Goal: Task Accomplishment & Management: Complete application form

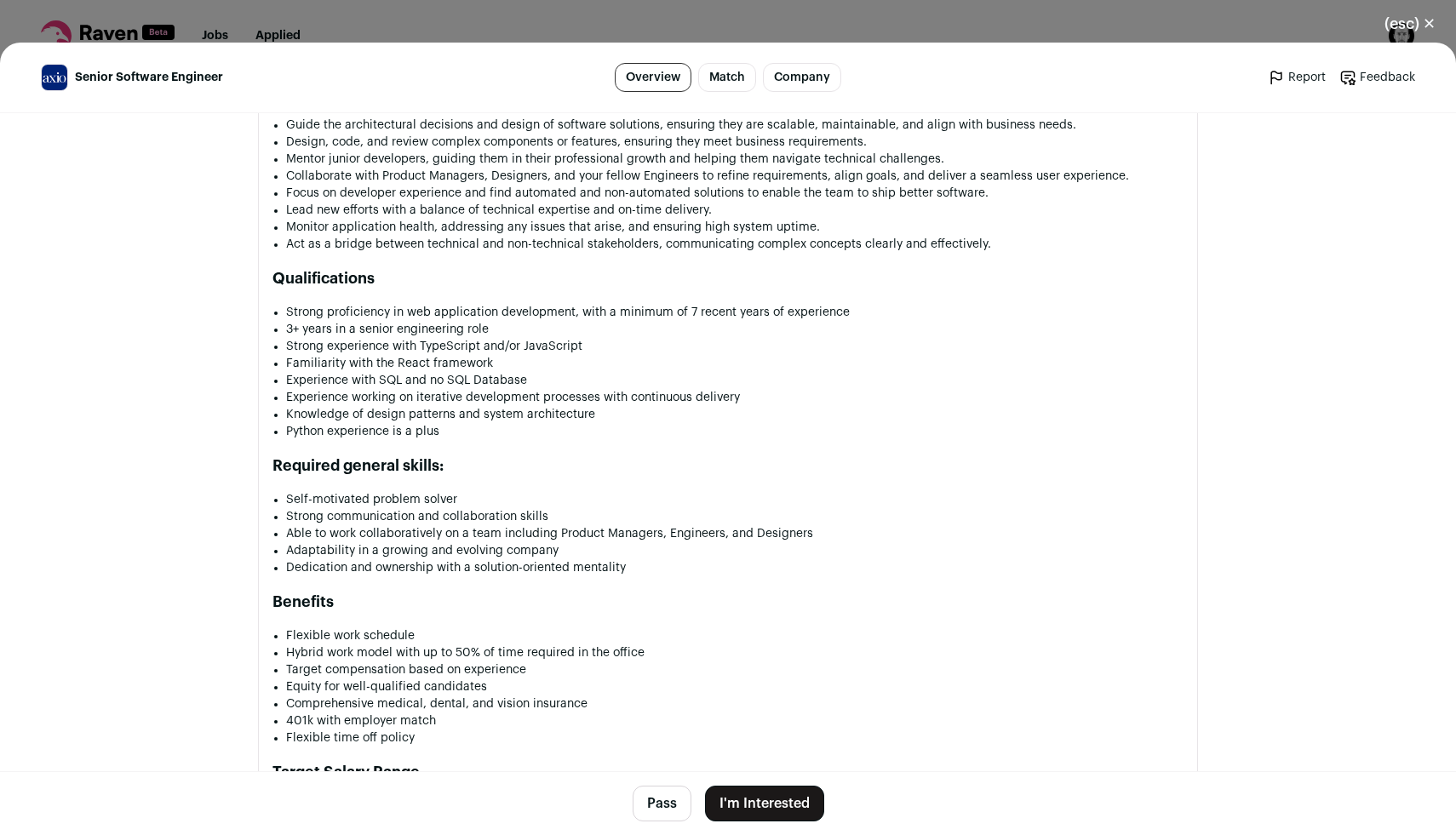
scroll to position [1246, 0]
click at [753, 811] on button "I'm Interested" at bounding box center [764, 804] width 119 height 36
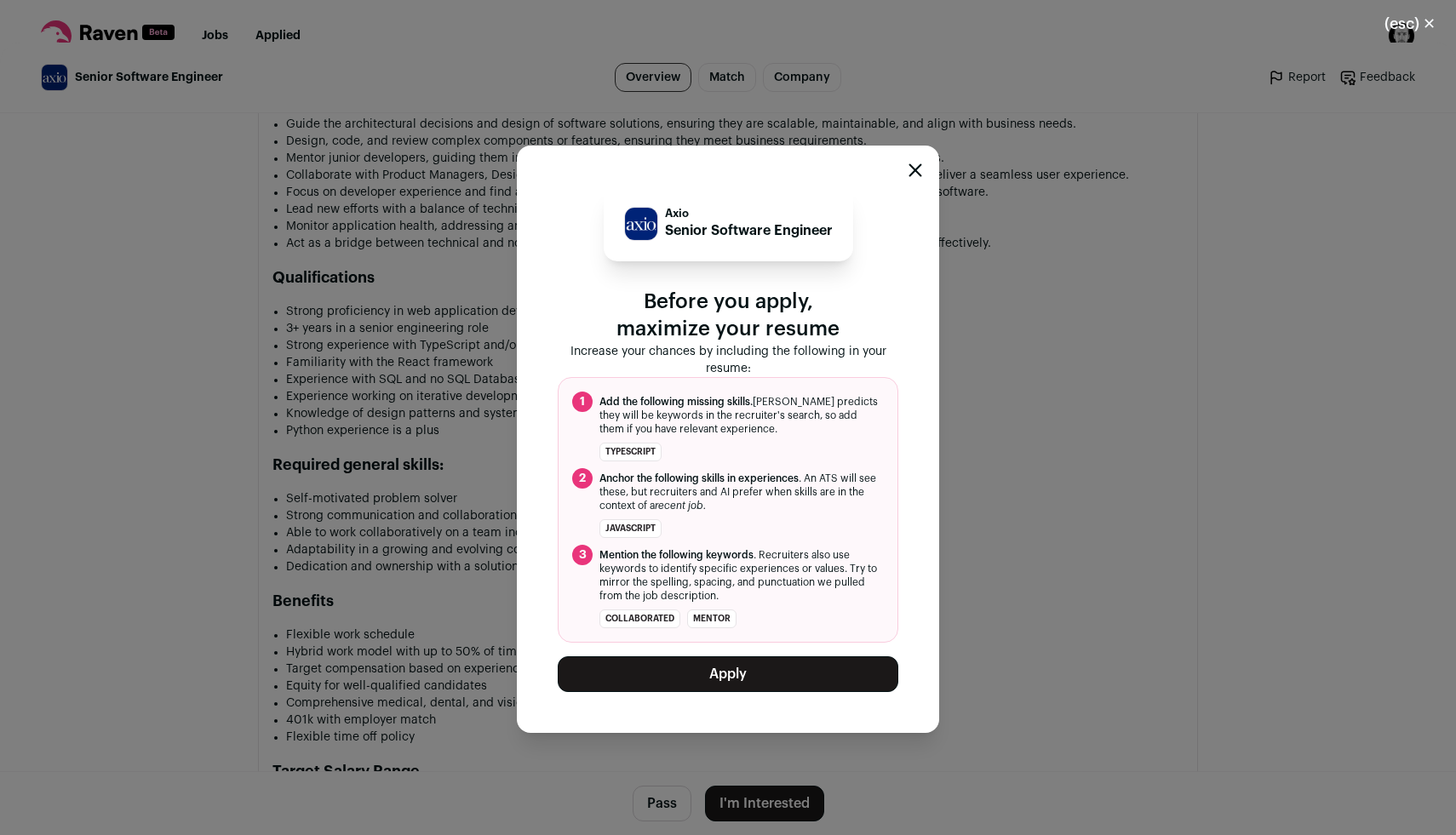
click at [750, 677] on button "Apply" at bounding box center [728, 674] width 340 height 36
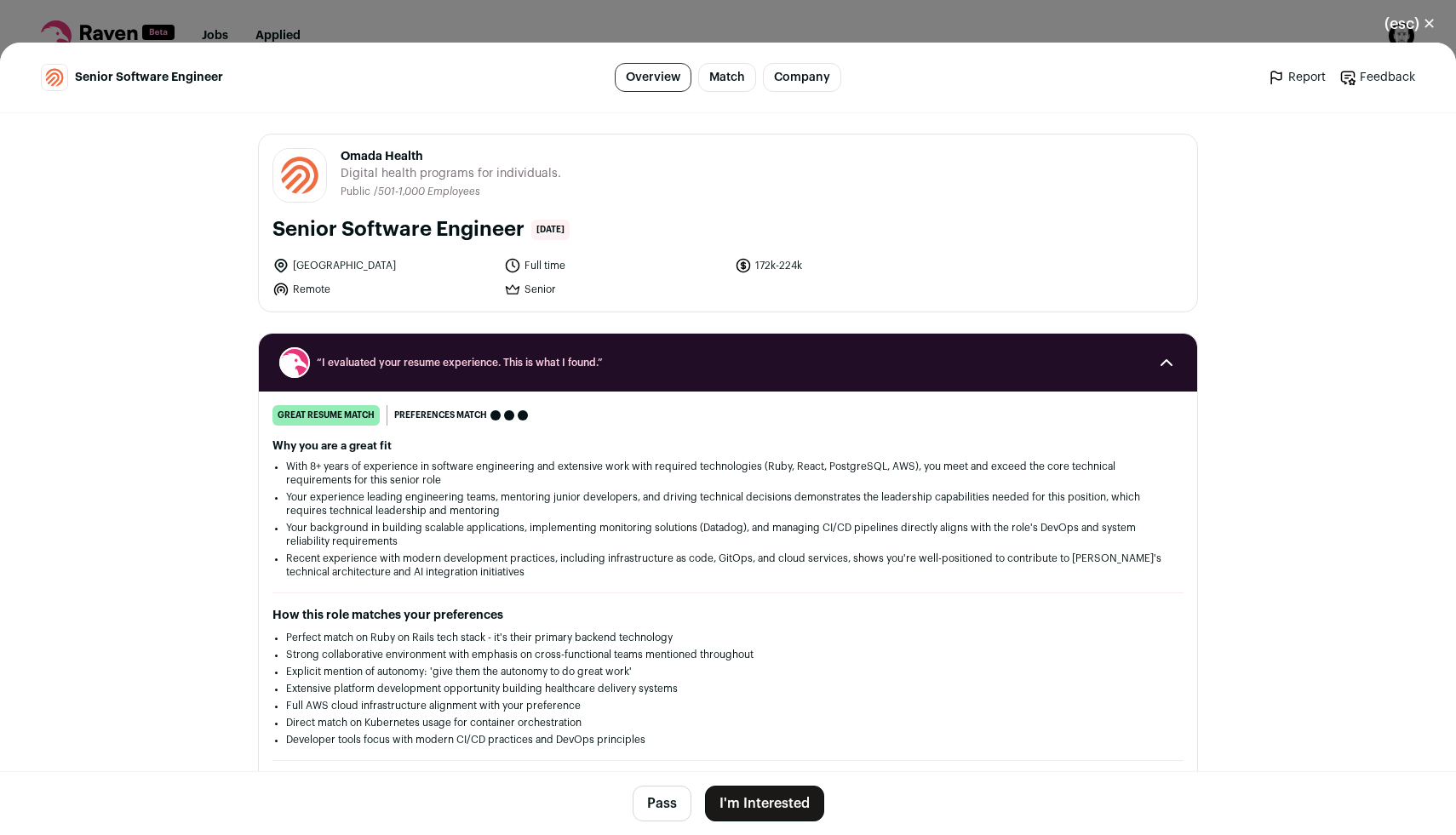
click at [293, 13] on div "(esc) ✕ Senior Software Engineer Overview Match Company Report Feedback Report …" at bounding box center [728, 418] width 1456 height 835
